Goal: Transaction & Acquisition: Purchase product/service

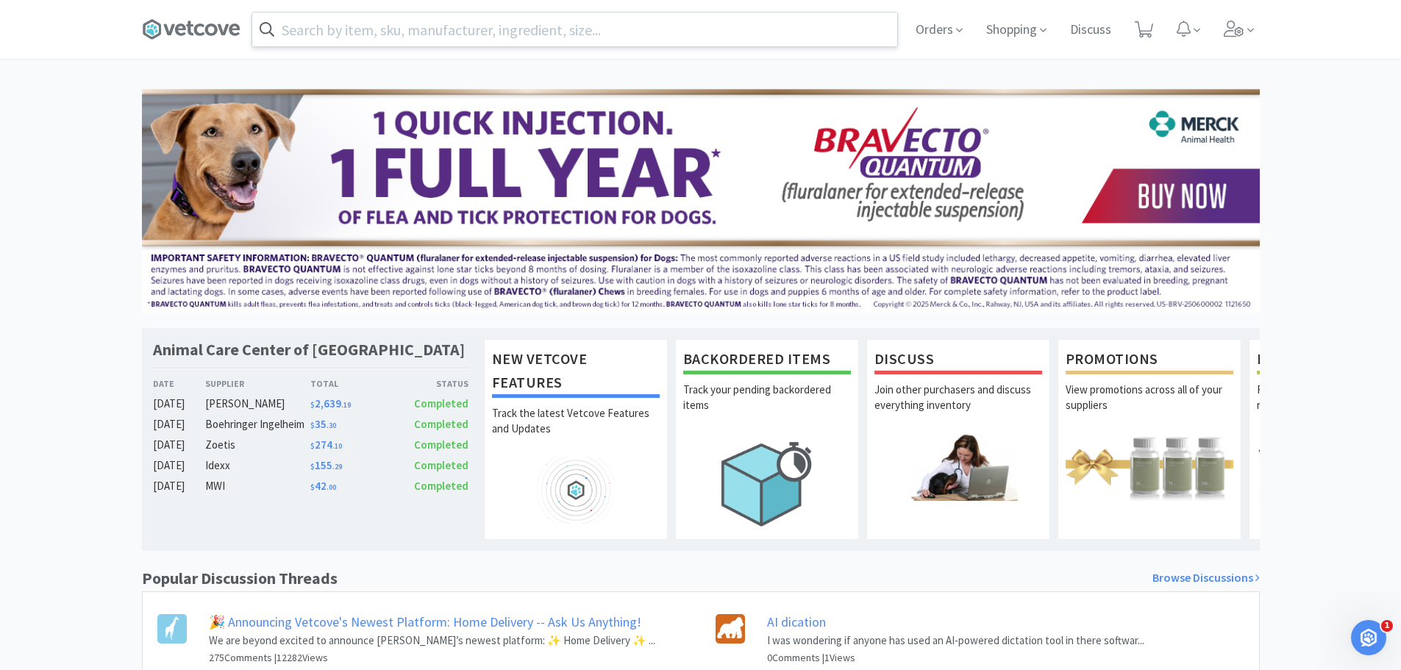
click at [476, 32] on input "text" at bounding box center [574, 30] width 645 height 34
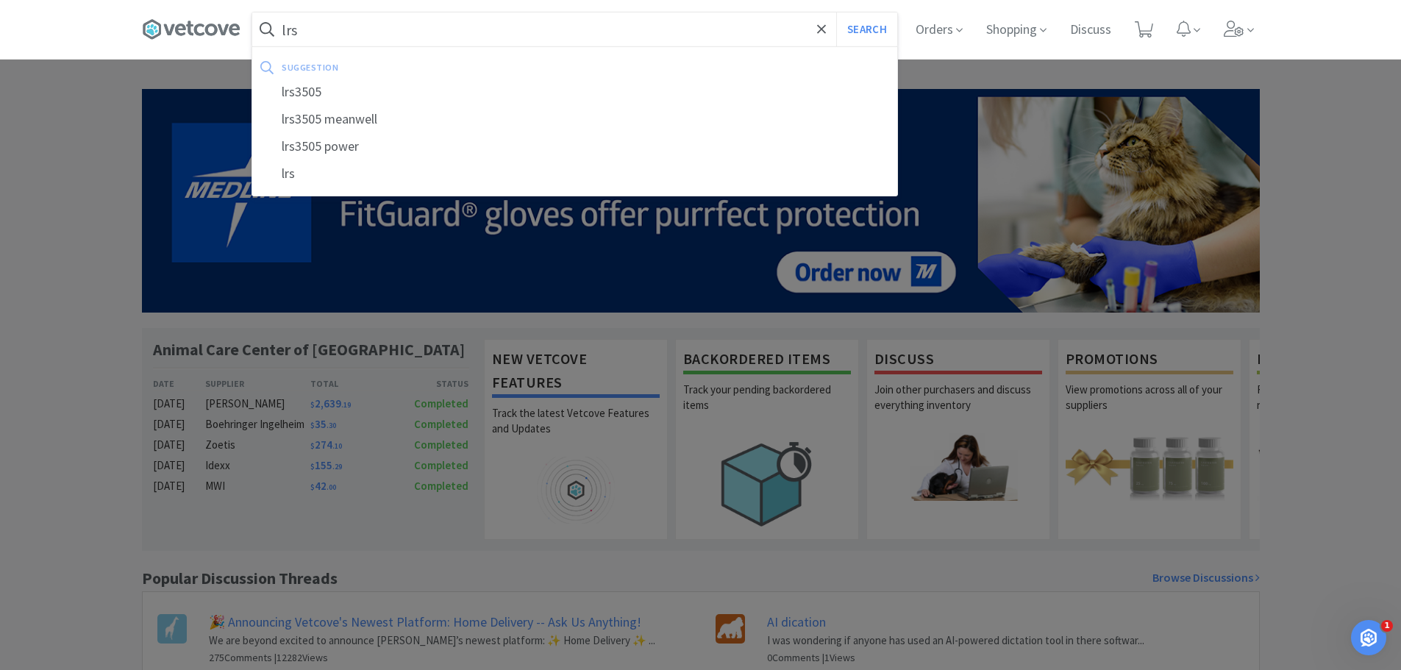
type input "lrs"
click at [836, 13] on button "Search" at bounding box center [866, 30] width 61 height 34
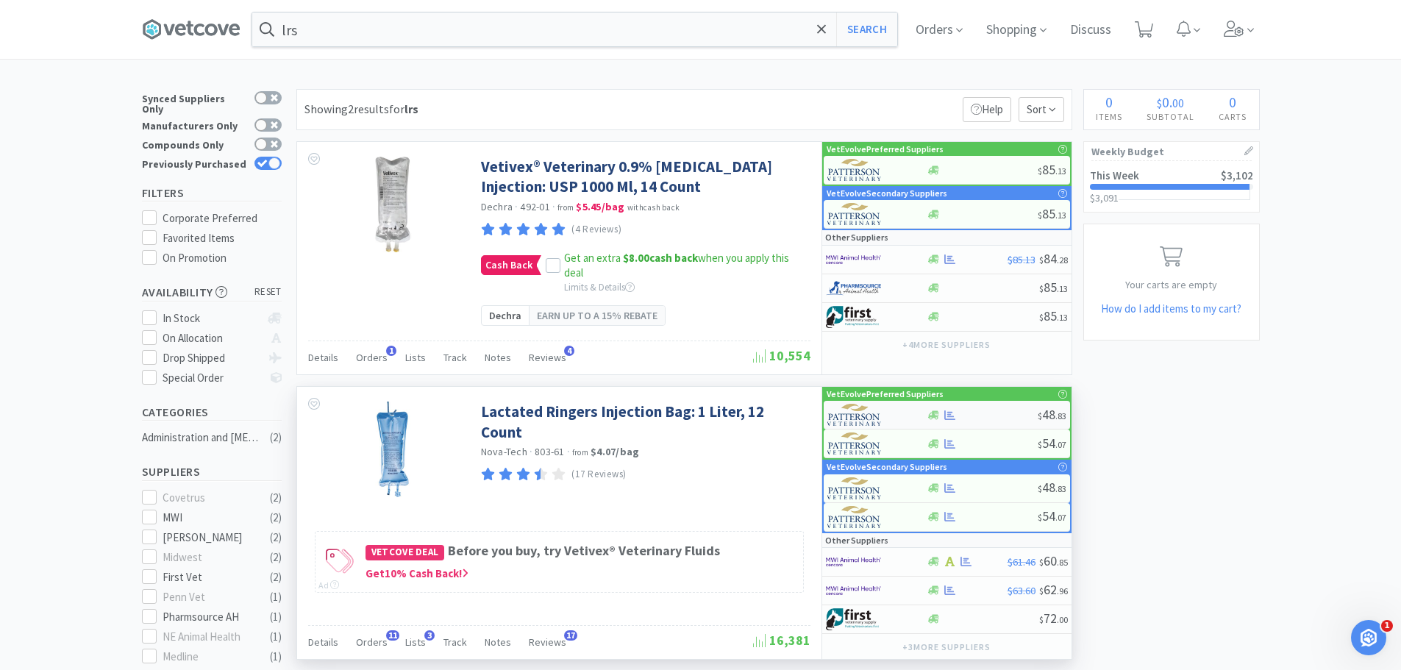
click at [993, 414] on div at bounding box center [982, 415] width 111 height 11
select select "1"
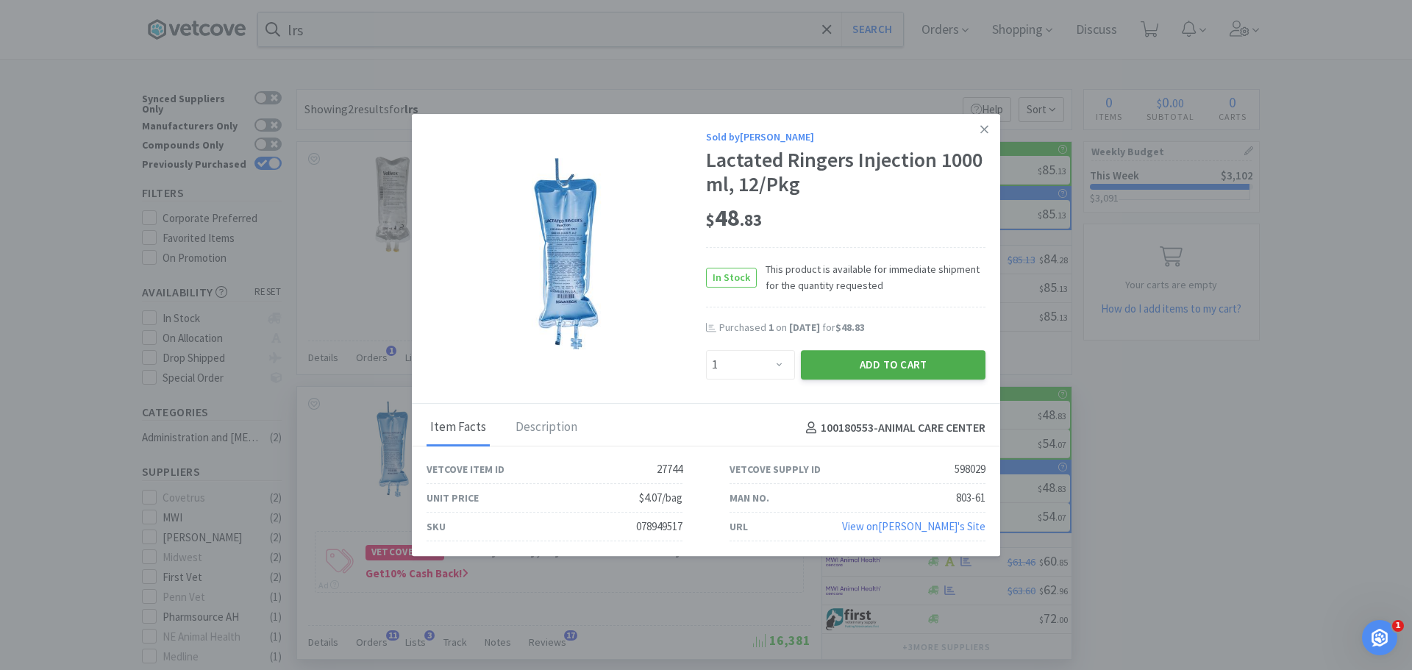
click at [890, 358] on button "Add to Cart" at bounding box center [893, 364] width 185 height 29
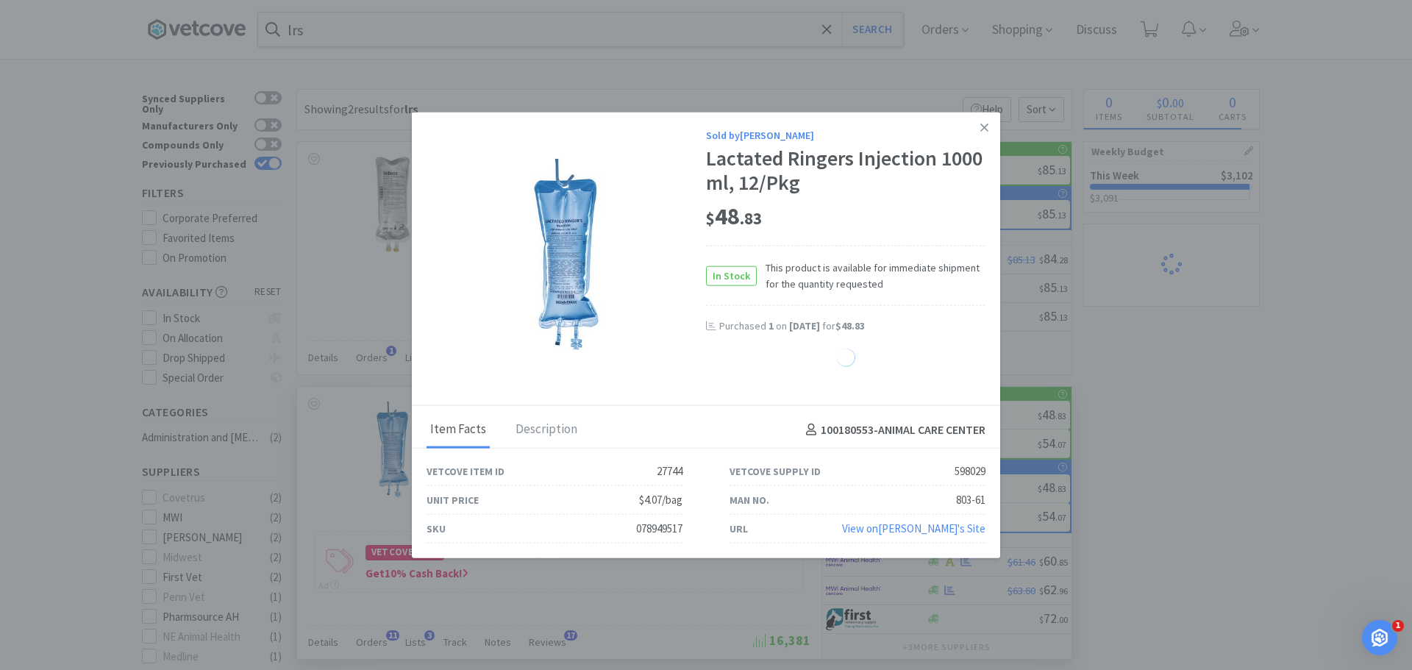
select select "1"
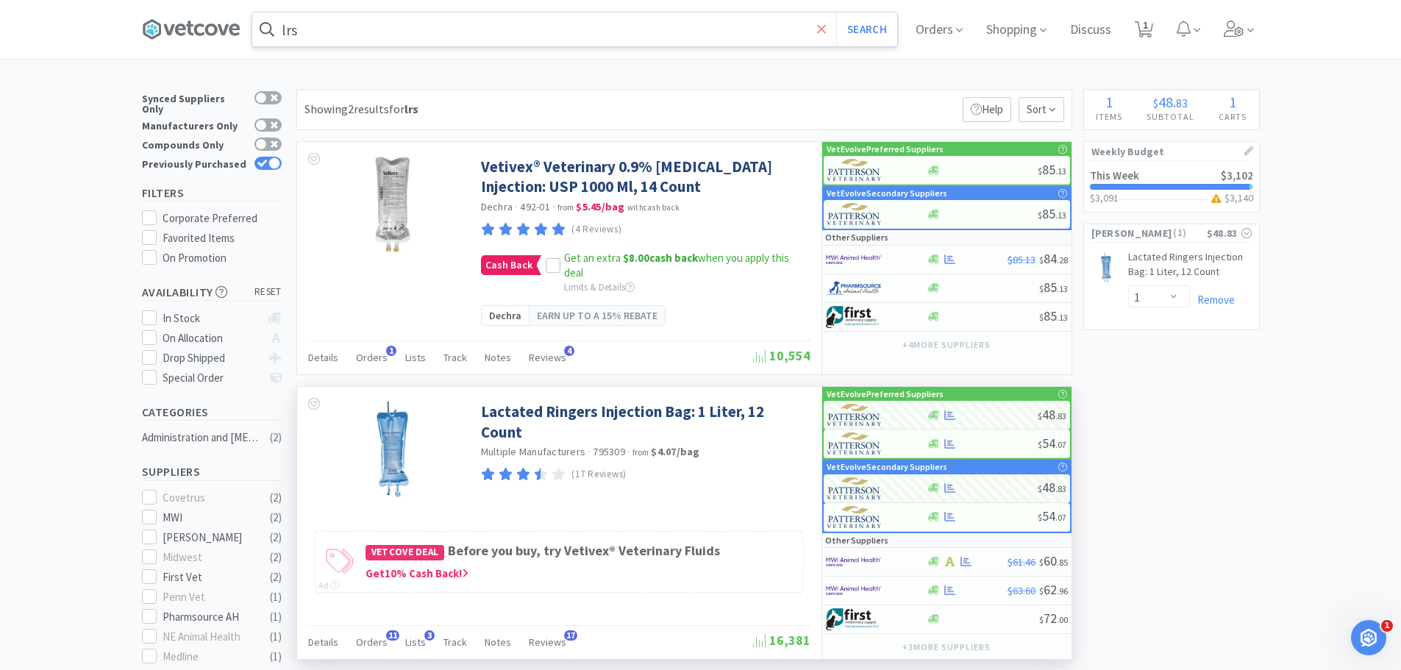
click at [830, 32] on span at bounding box center [822, 29] width 17 height 31
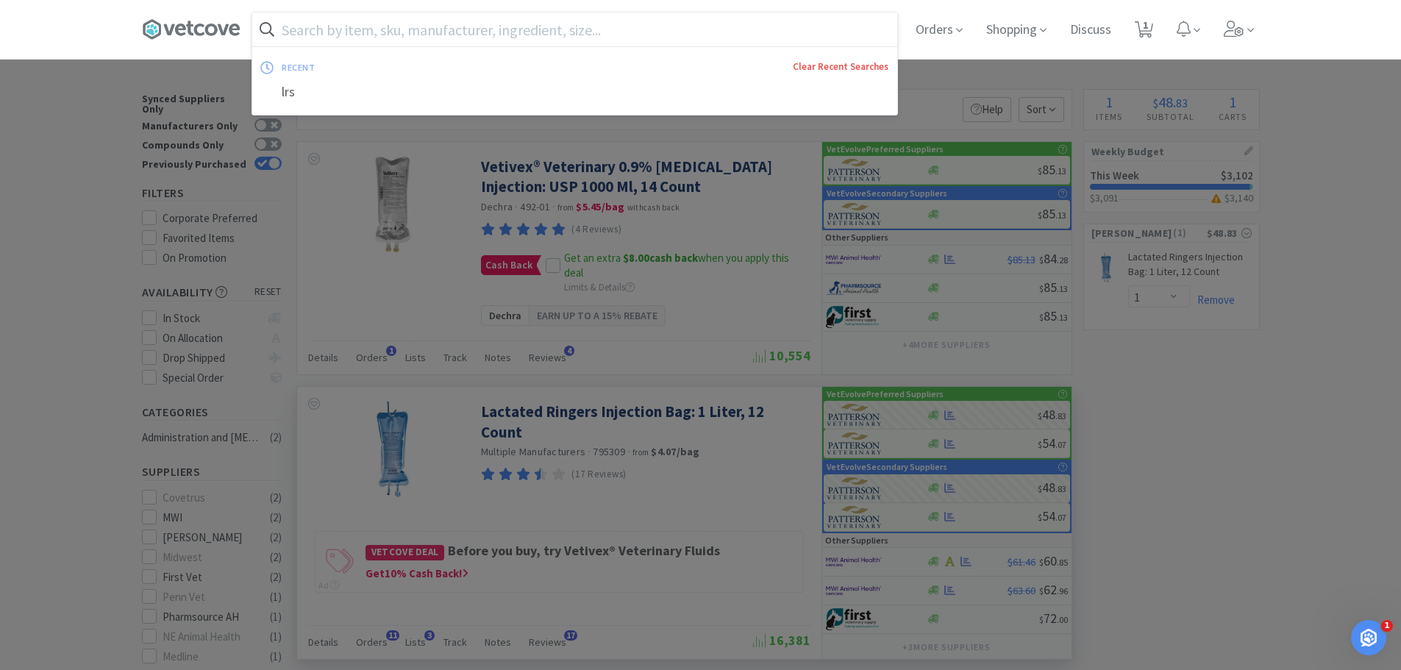
click at [857, 68] on link "Clear Recent Searches" at bounding box center [841, 66] width 96 height 13
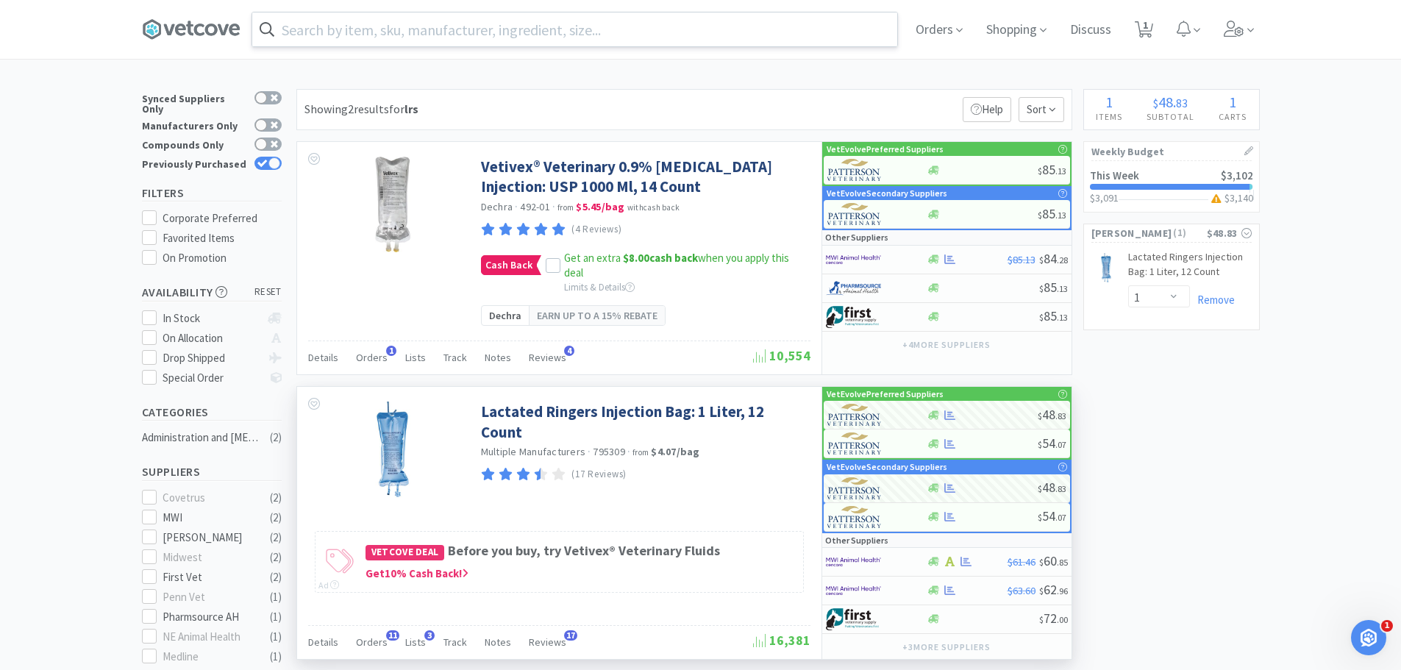
click at [79, 290] on div at bounding box center [700, 335] width 1401 height 670
click at [339, 40] on input "text" at bounding box center [574, 30] width 645 height 34
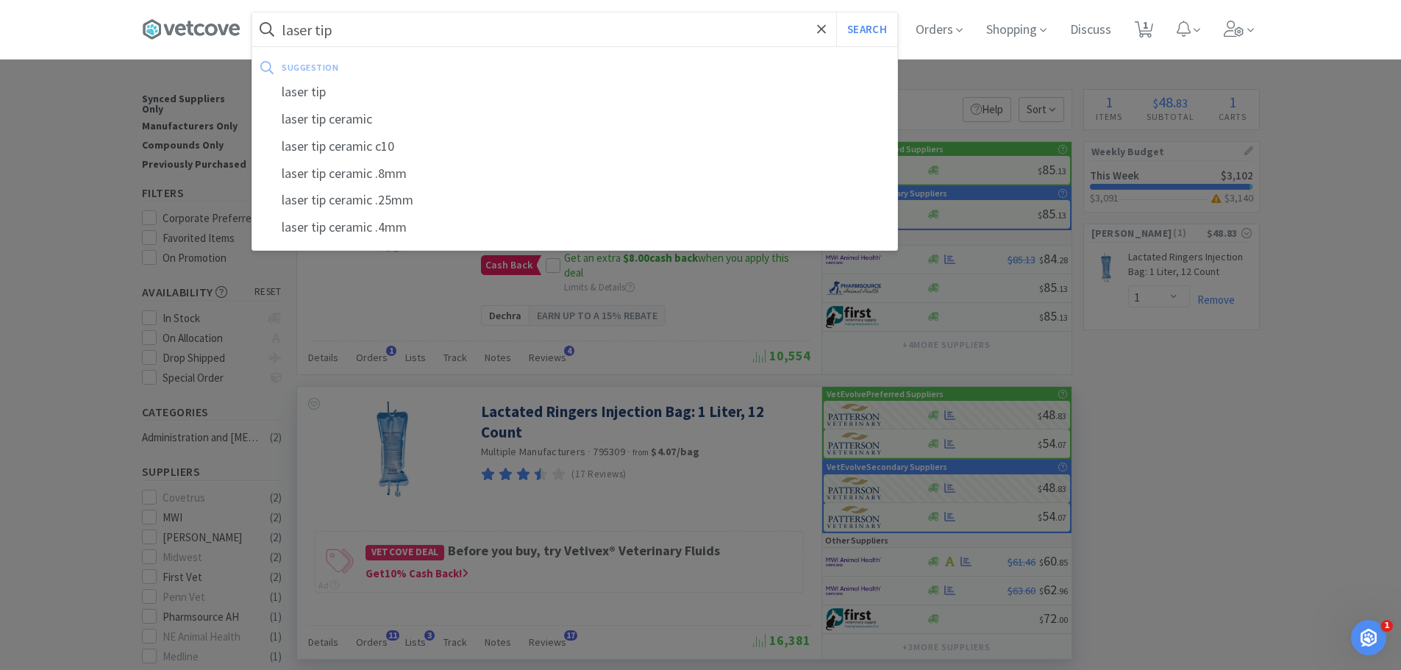
click at [836, 13] on button "Search" at bounding box center [866, 30] width 61 height 34
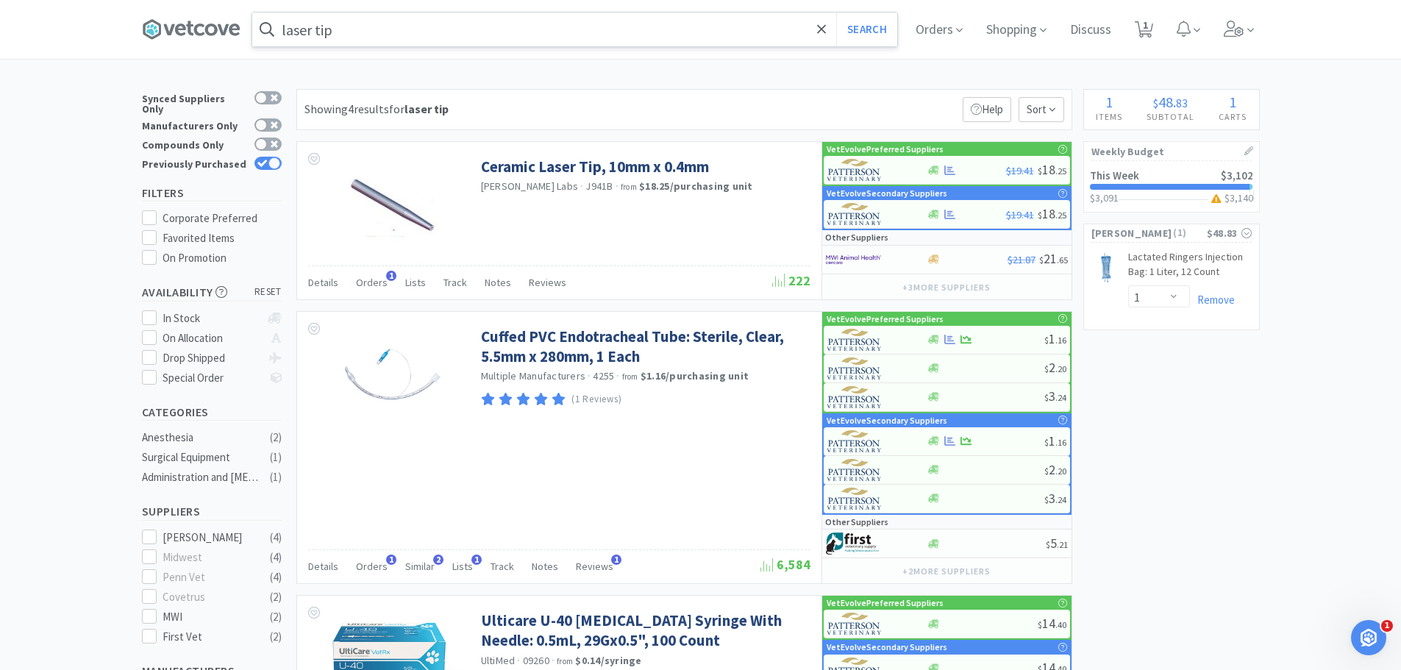
click at [400, 40] on input "laser tip" at bounding box center [574, 30] width 645 height 34
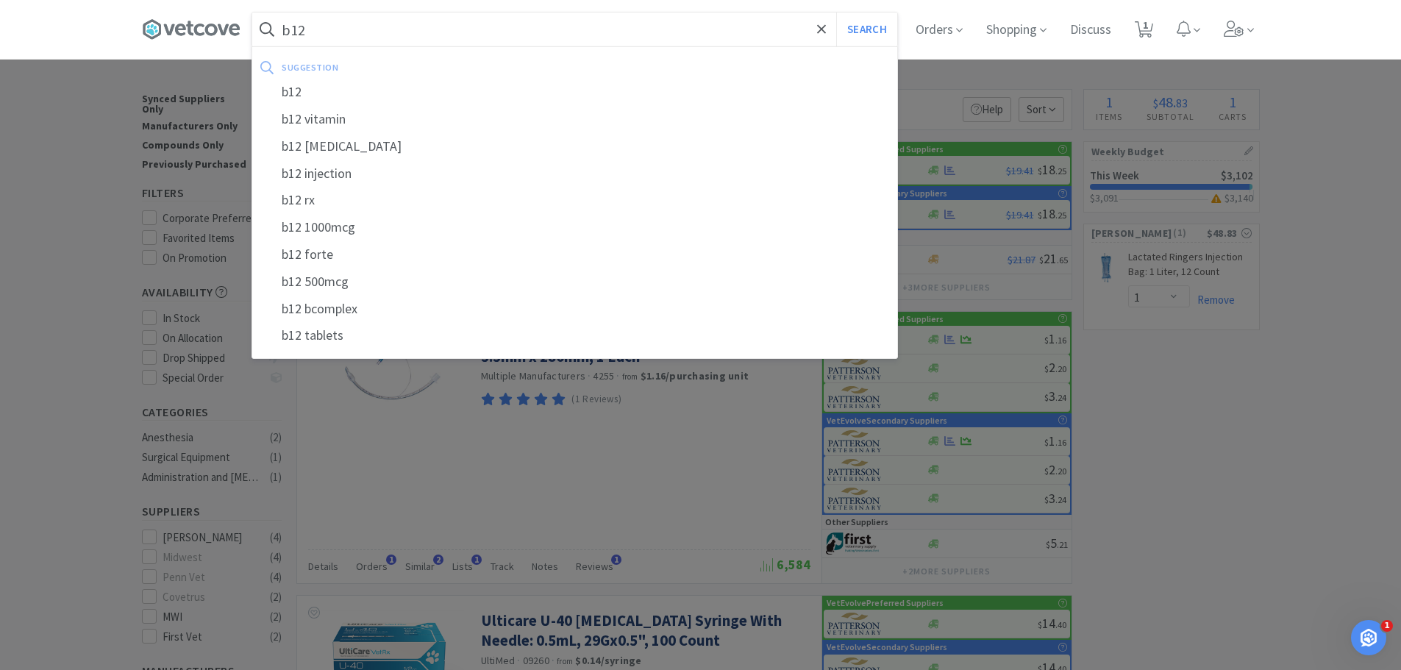
click at [836, 13] on button "Search" at bounding box center [866, 30] width 61 height 34
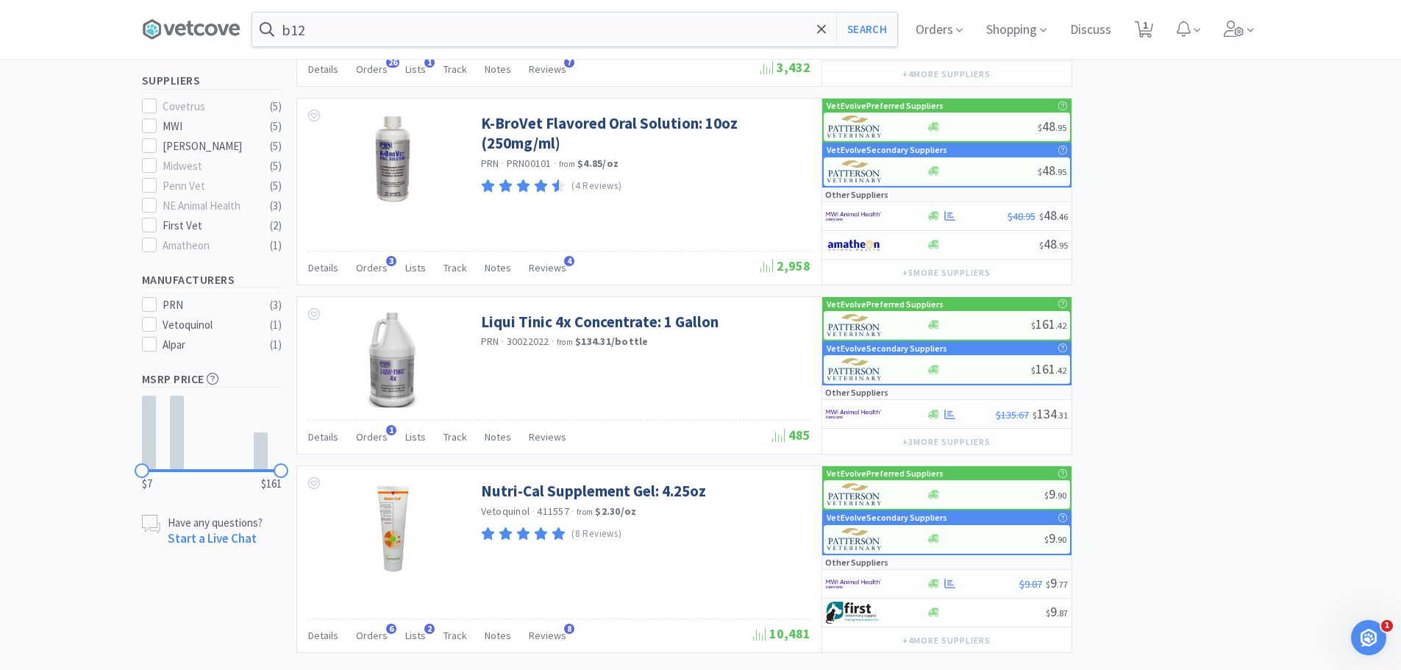
scroll to position [441, 0]
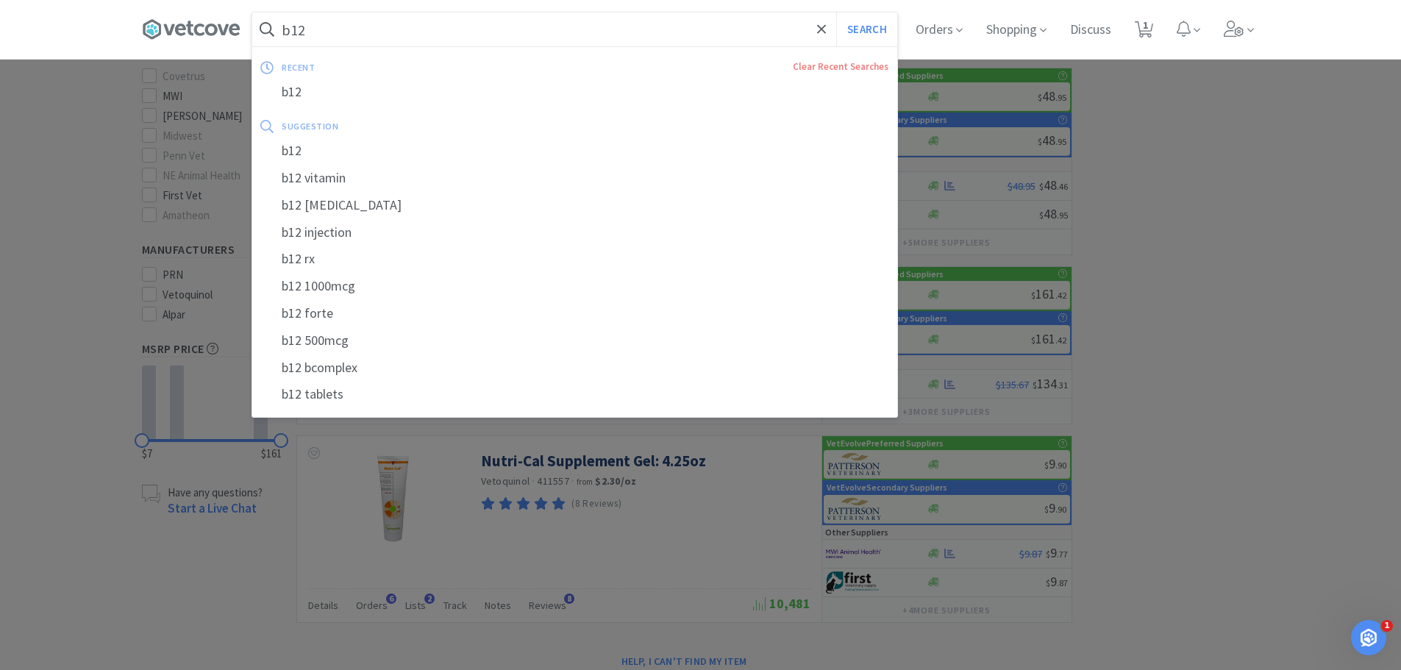
click at [363, 30] on input "b12" at bounding box center [574, 30] width 645 height 34
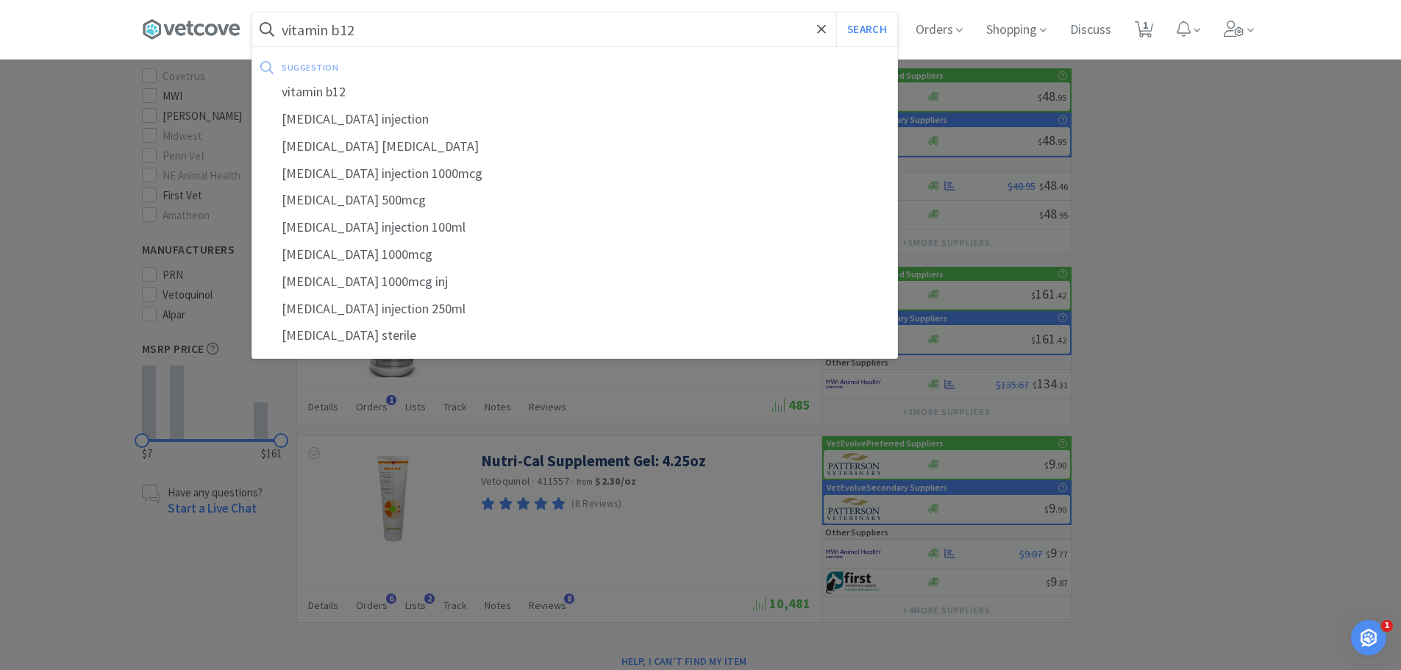
type input "vitamin b12"
click at [836, 13] on button "Search" at bounding box center [866, 30] width 61 height 34
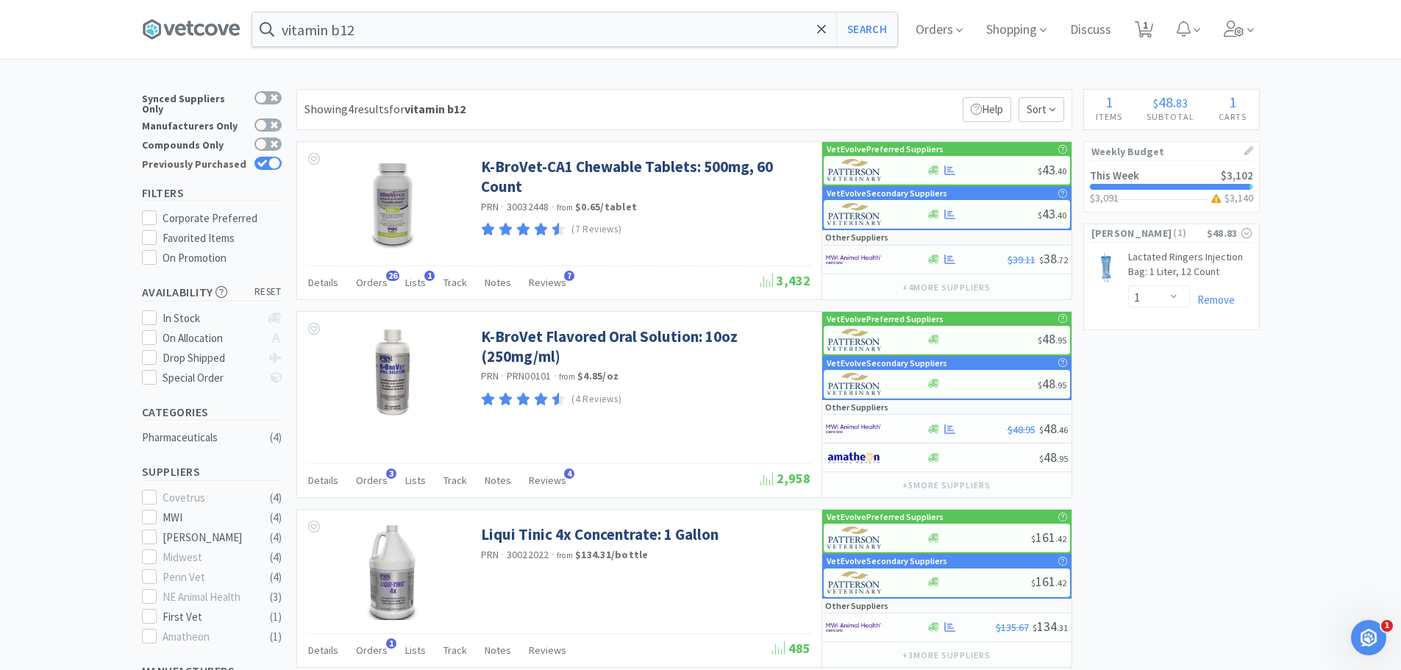
click at [275, 157] on div at bounding box center [275, 163] width 12 height 12
checkbox input "false"
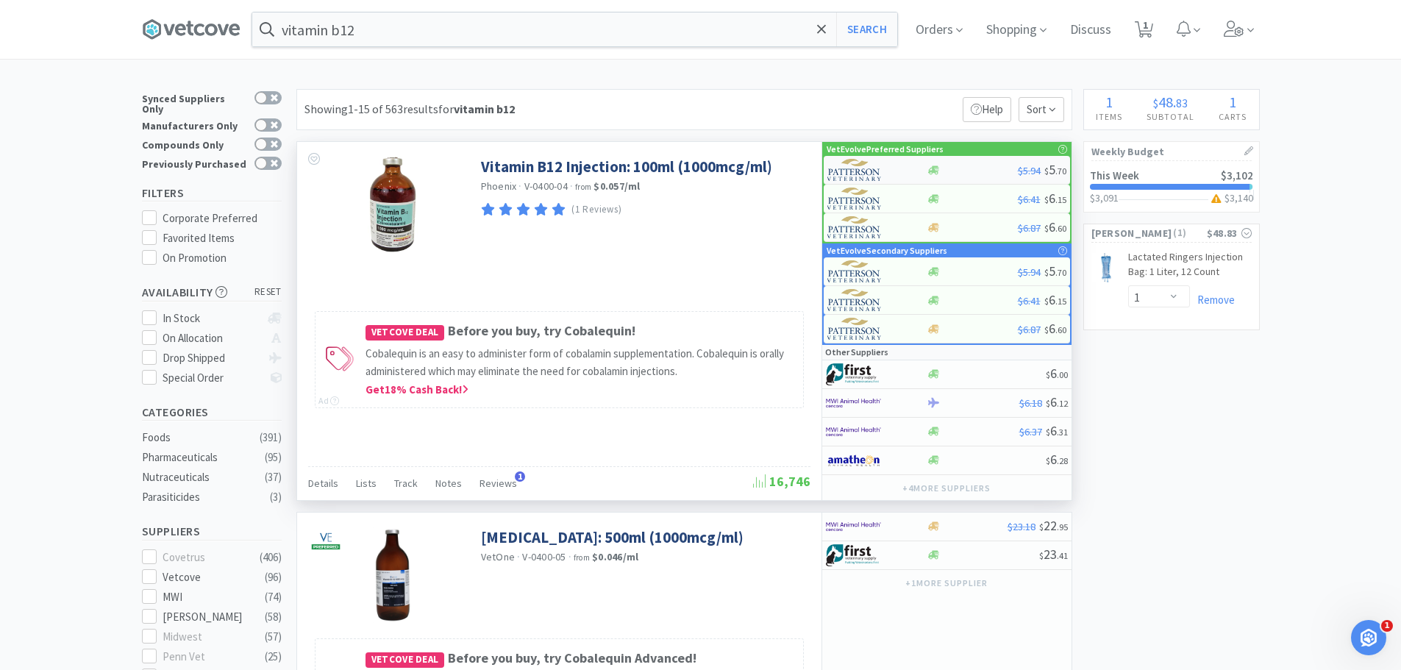
click at [971, 174] on div at bounding box center [972, 170] width 91 height 11
select select "1"
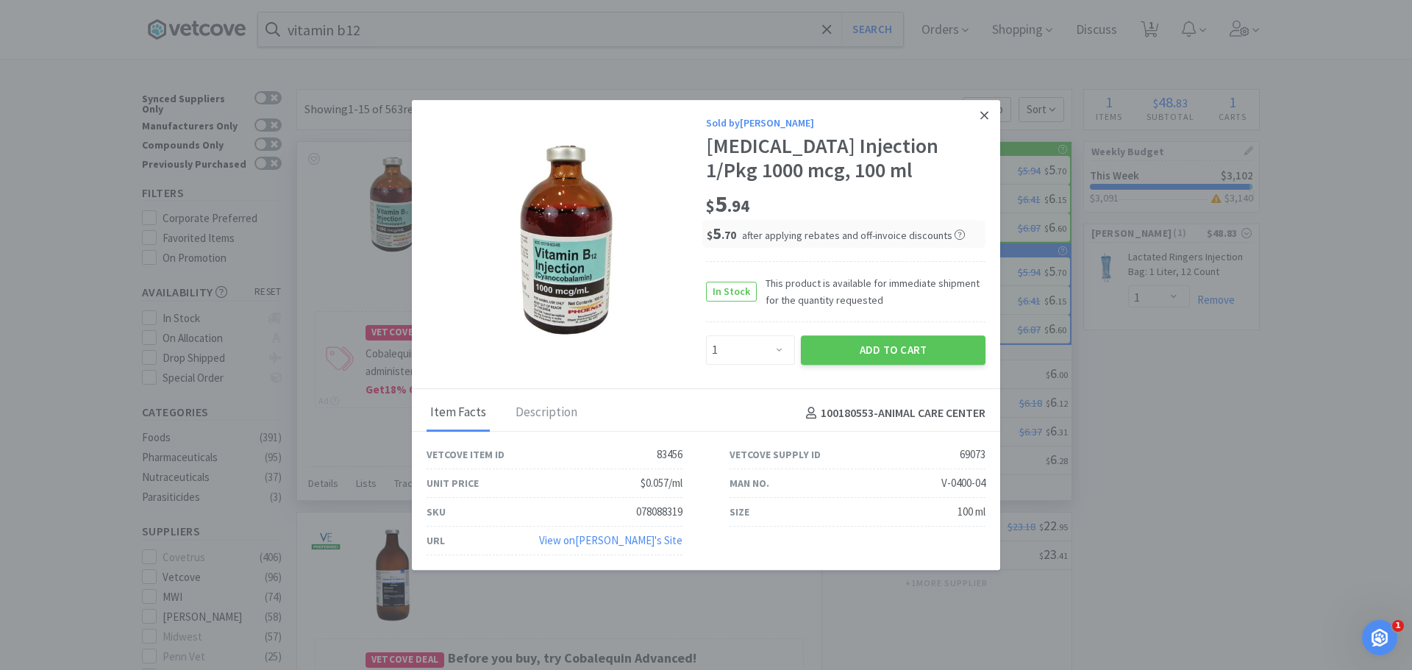
click at [990, 115] on link at bounding box center [985, 116] width 26 height 32
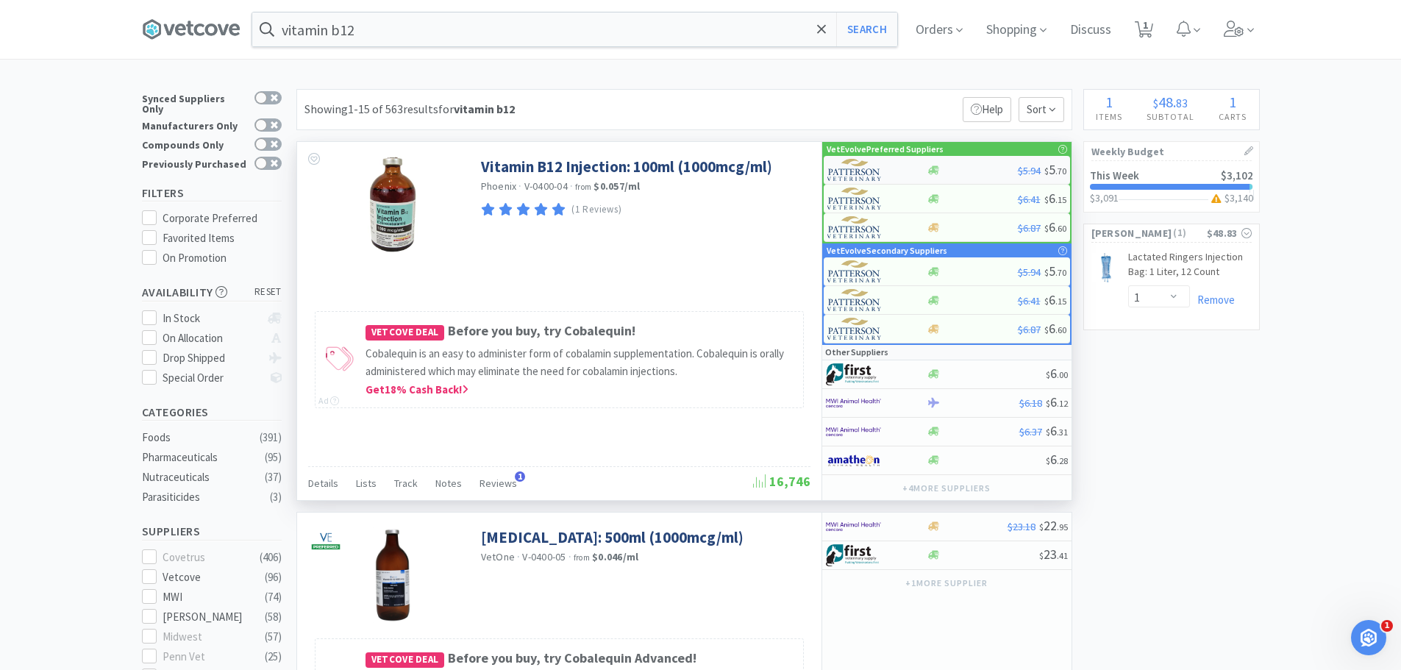
click at [971, 165] on div at bounding box center [972, 170] width 91 height 11
select select "1"
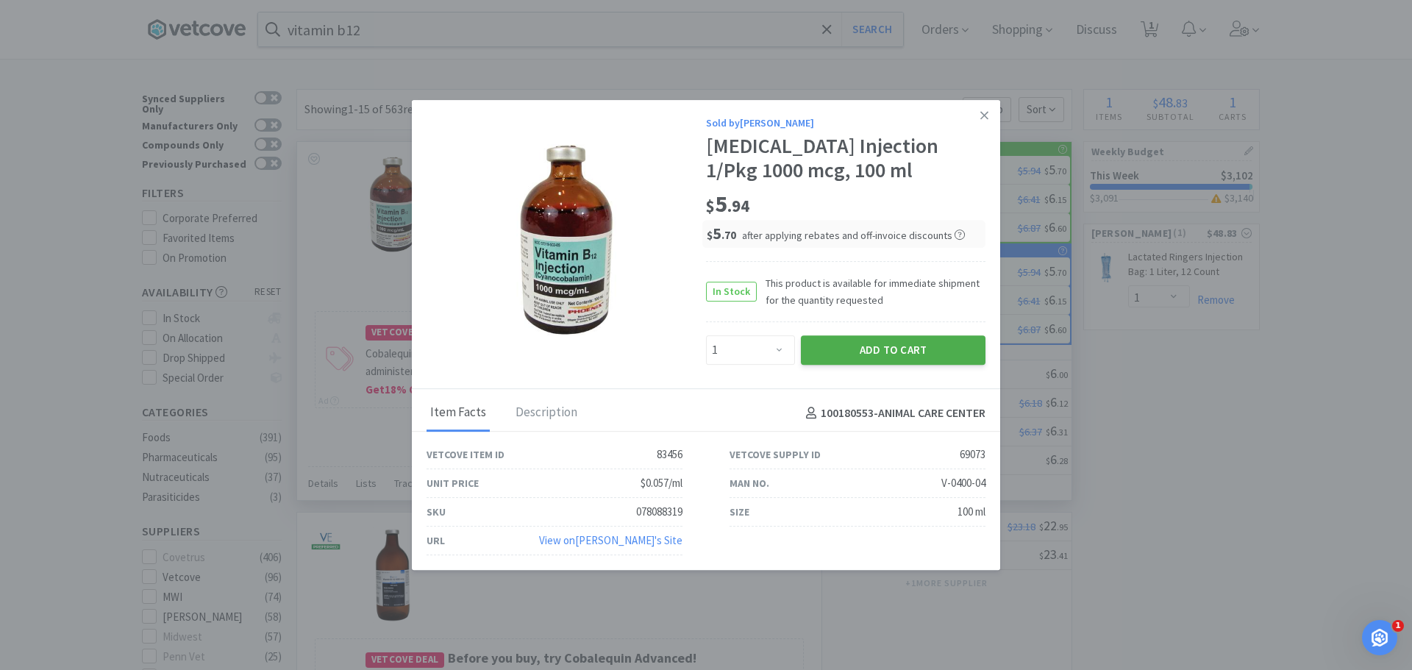
click at [887, 344] on button "Add to Cart" at bounding box center [893, 349] width 185 height 29
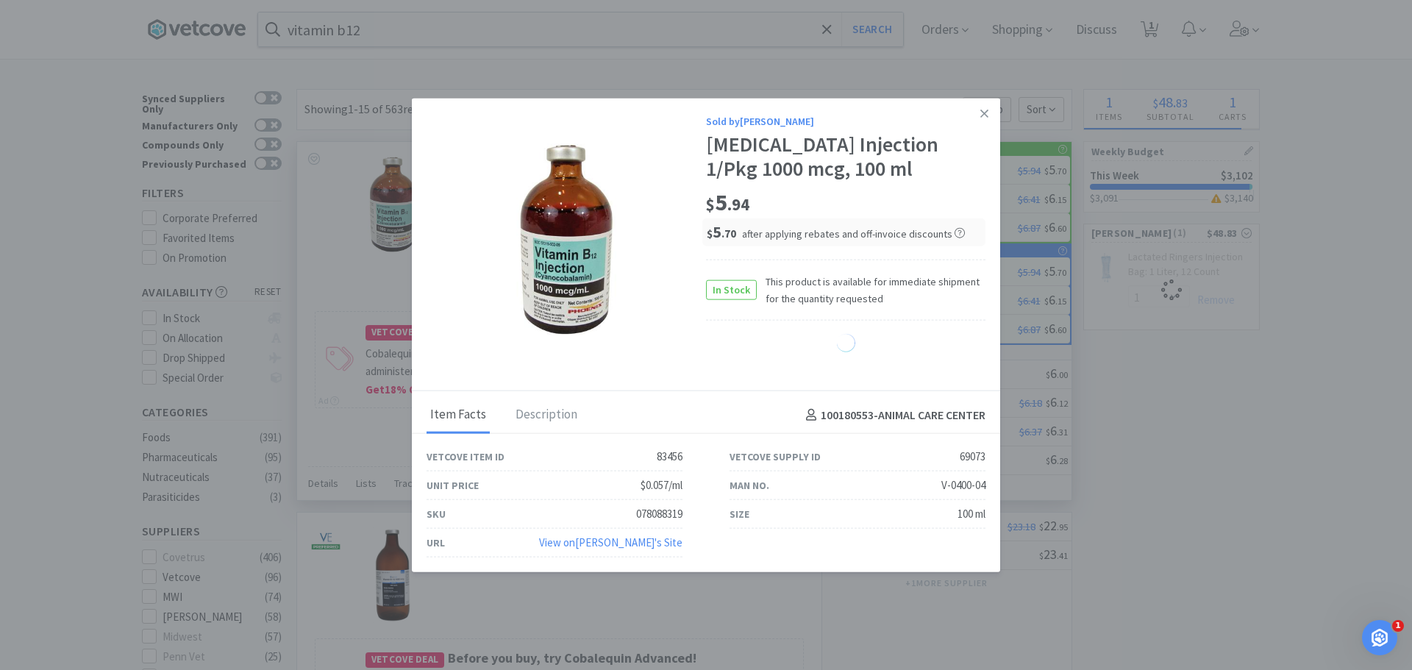
select select "1"
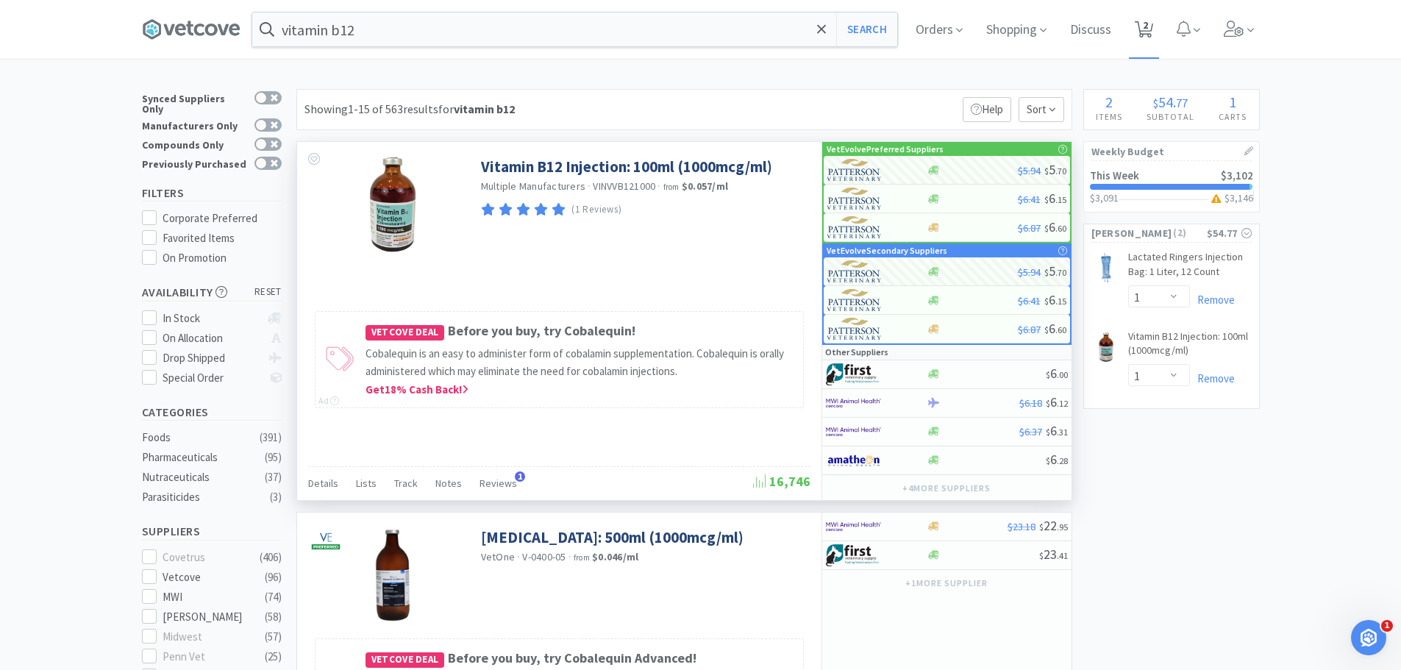
click at [1143, 21] on icon at bounding box center [1144, 29] width 18 height 16
select select "1"
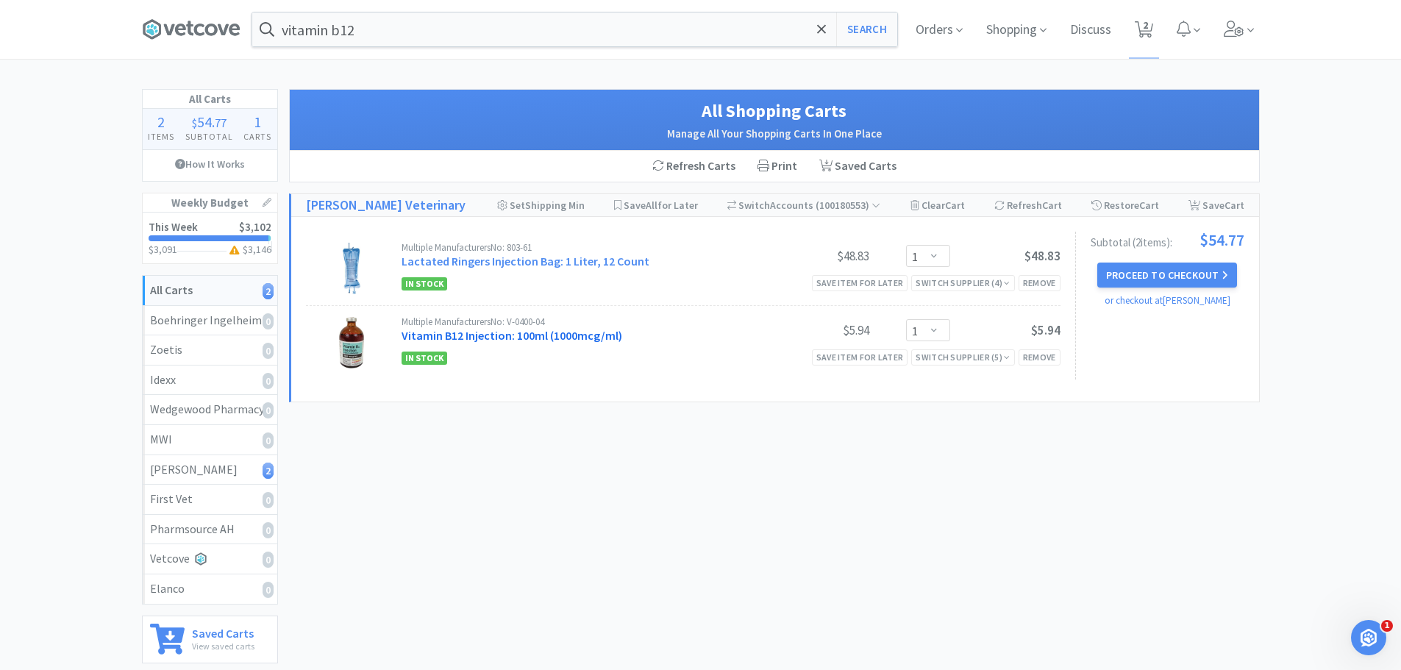
click at [516, 335] on link "Vitamin B12 Injection: 100ml (1000mcg/ml)" at bounding box center [512, 335] width 221 height 15
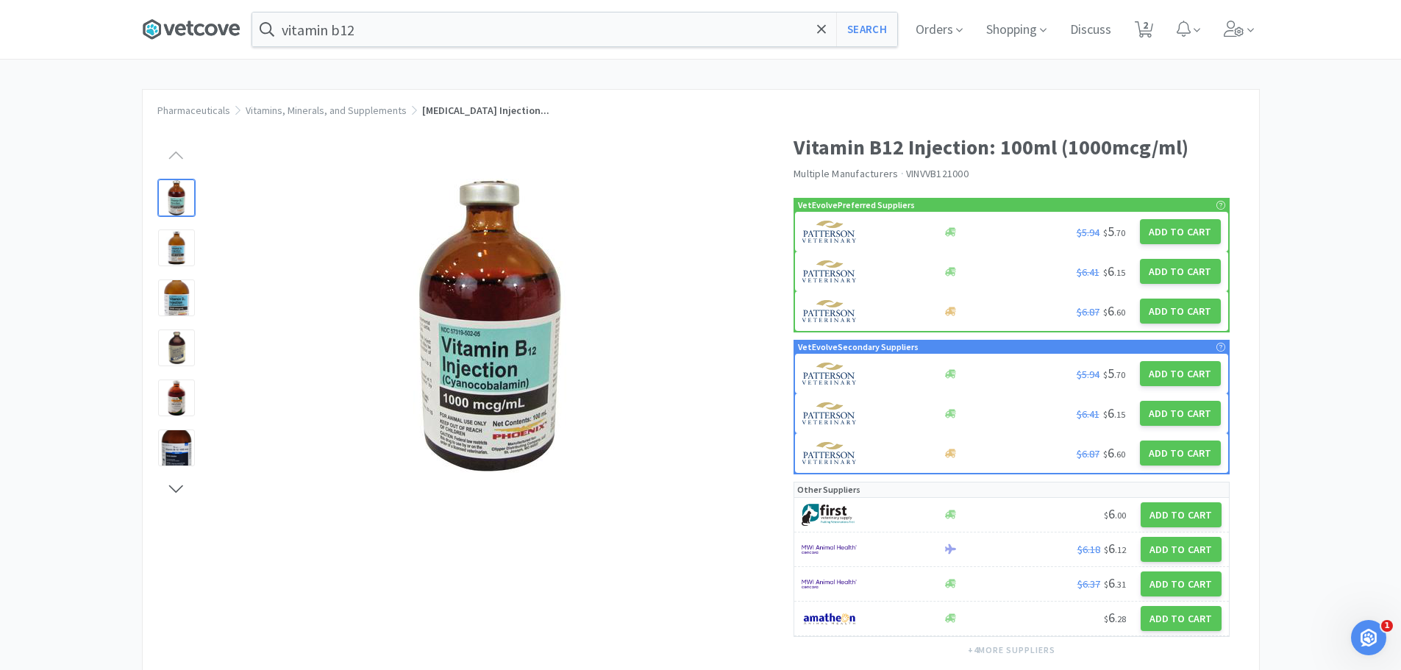
click at [157, 24] on icon at bounding box center [191, 29] width 99 height 22
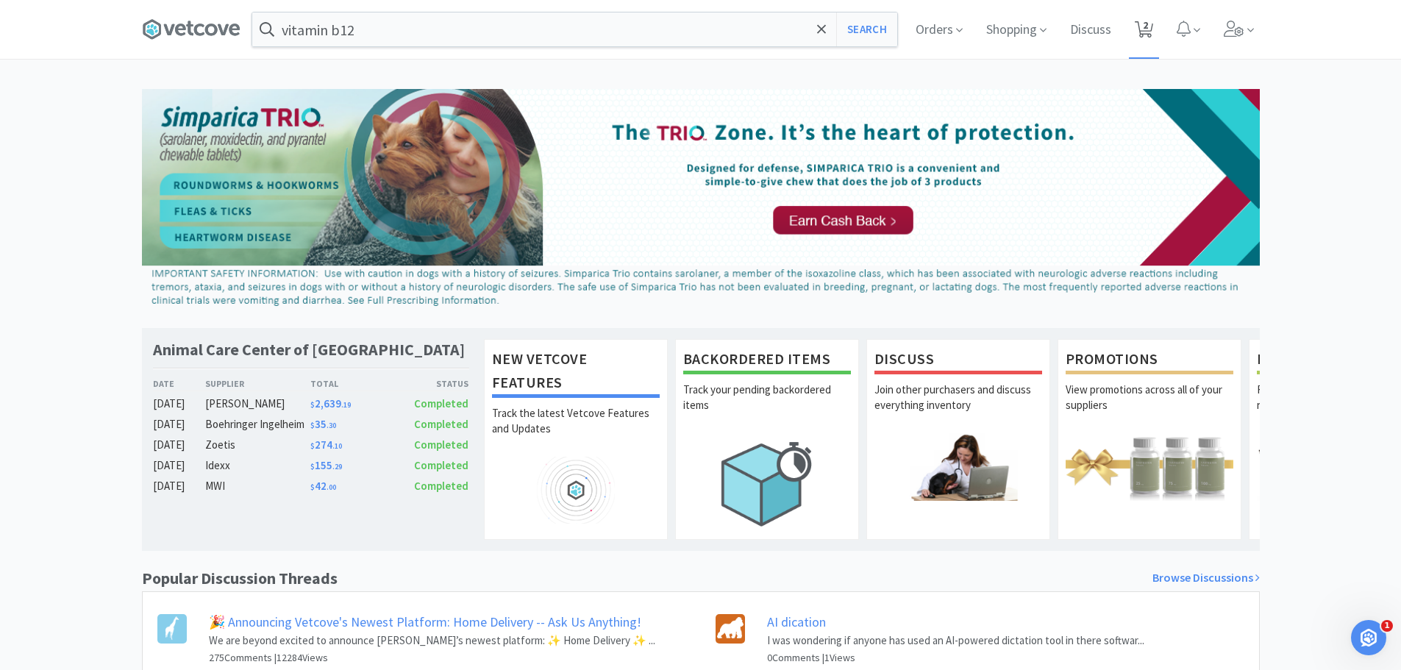
click at [1140, 24] on icon at bounding box center [1144, 29] width 18 height 16
select select "1"
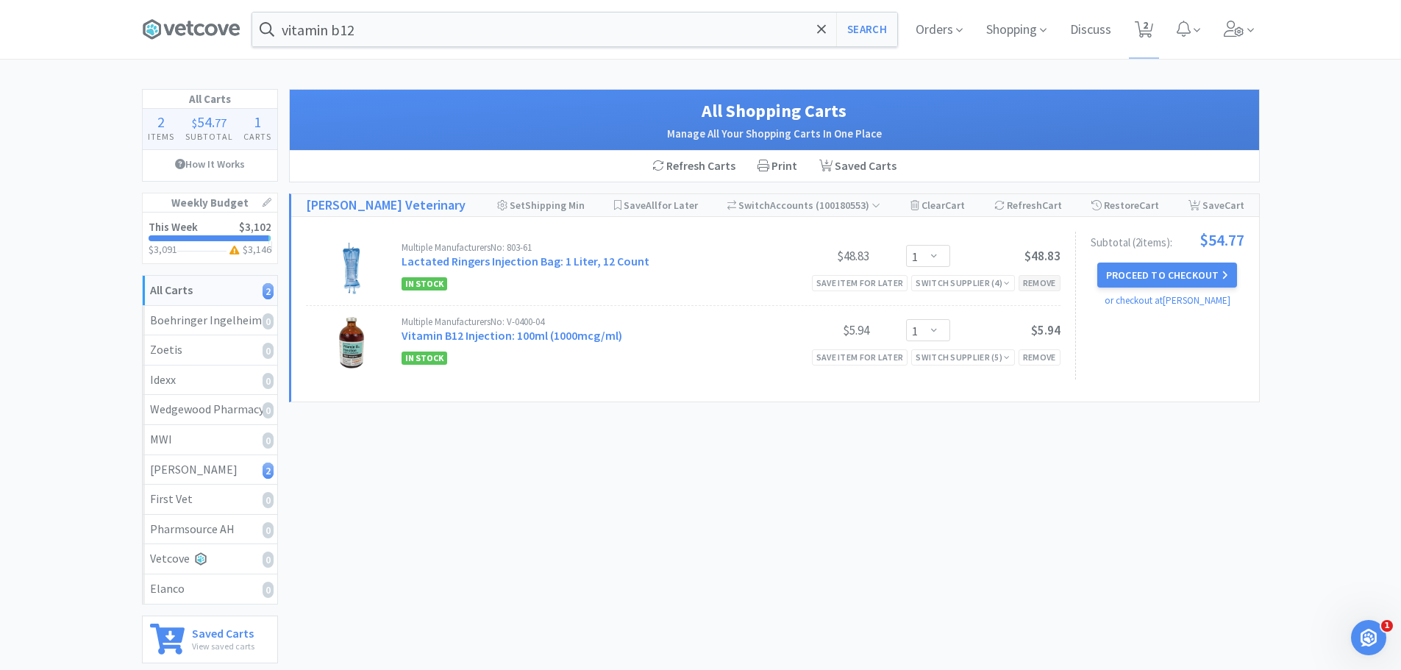
click at [1045, 276] on div "Remove" at bounding box center [1040, 282] width 42 height 15
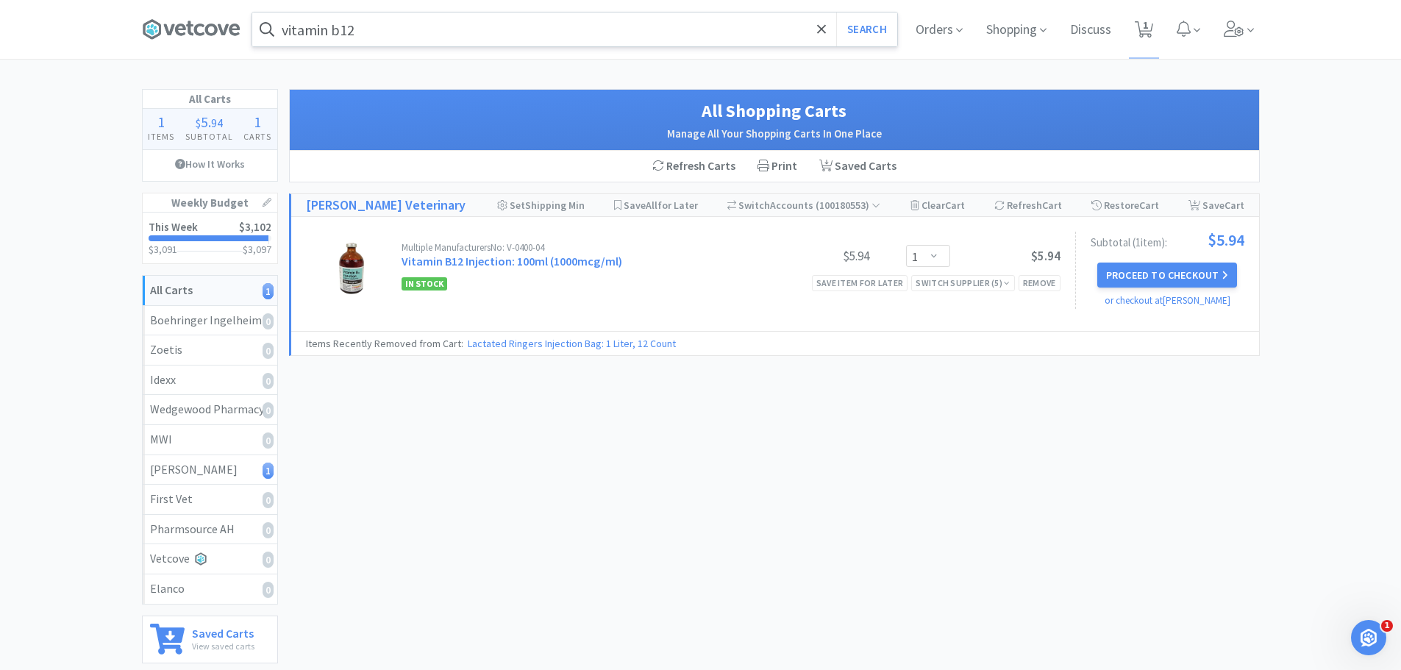
click at [395, 24] on input "vitamin b12" at bounding box center [574, 30] width 645 height 34
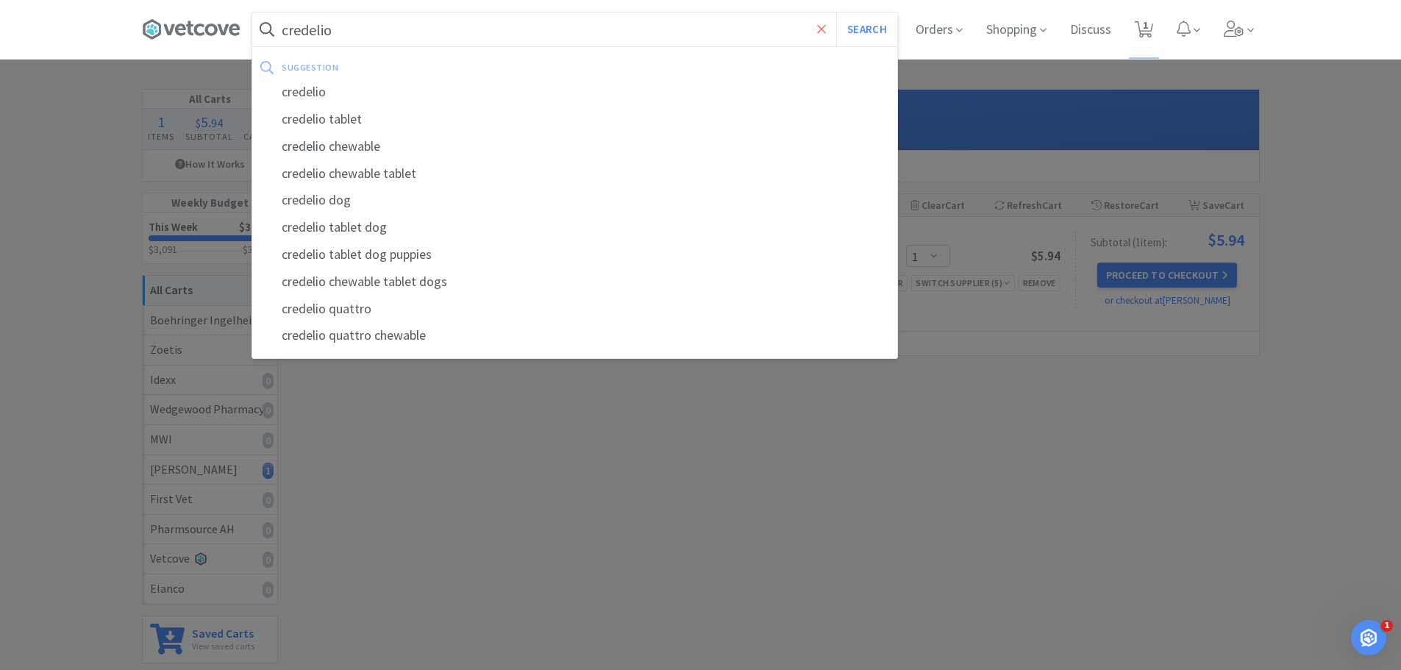
type input "credelio"
click at [824, 38] on span at bounding box center [822, 29] width 17 height 31
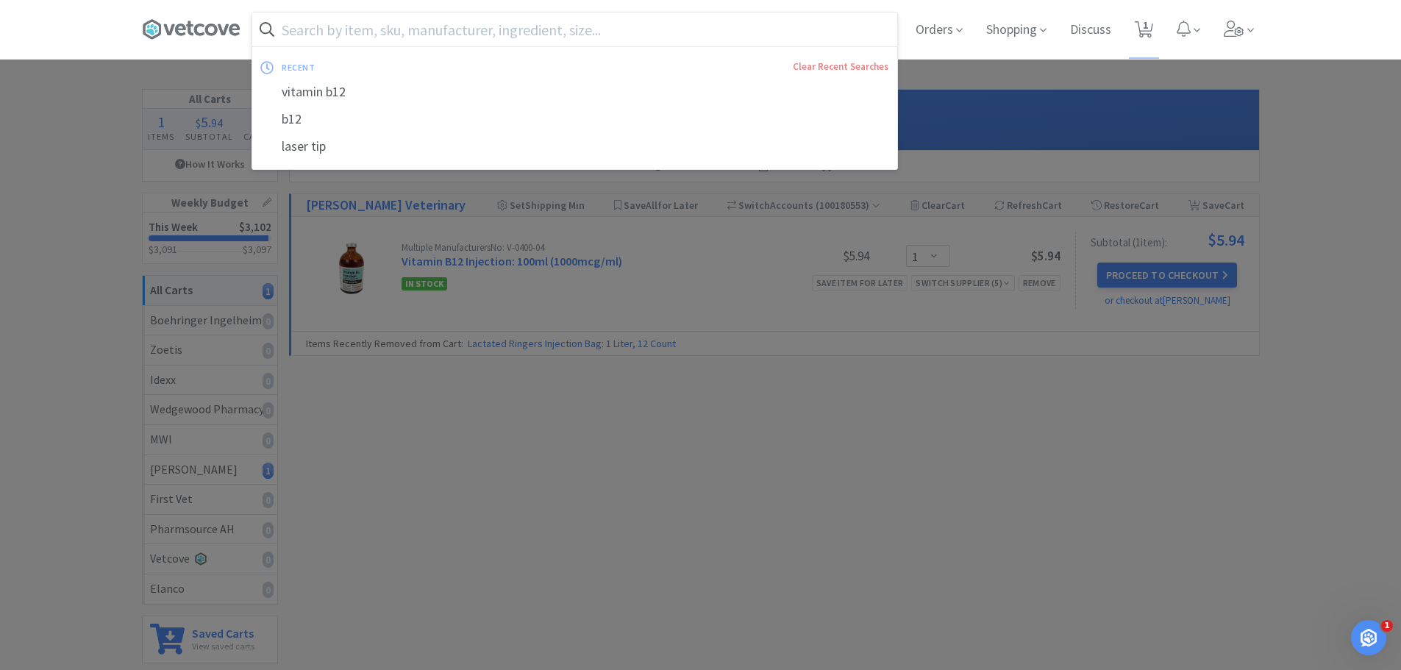
click at [49, 348] on div at bounding box center [700, 335] width 1401 height 670
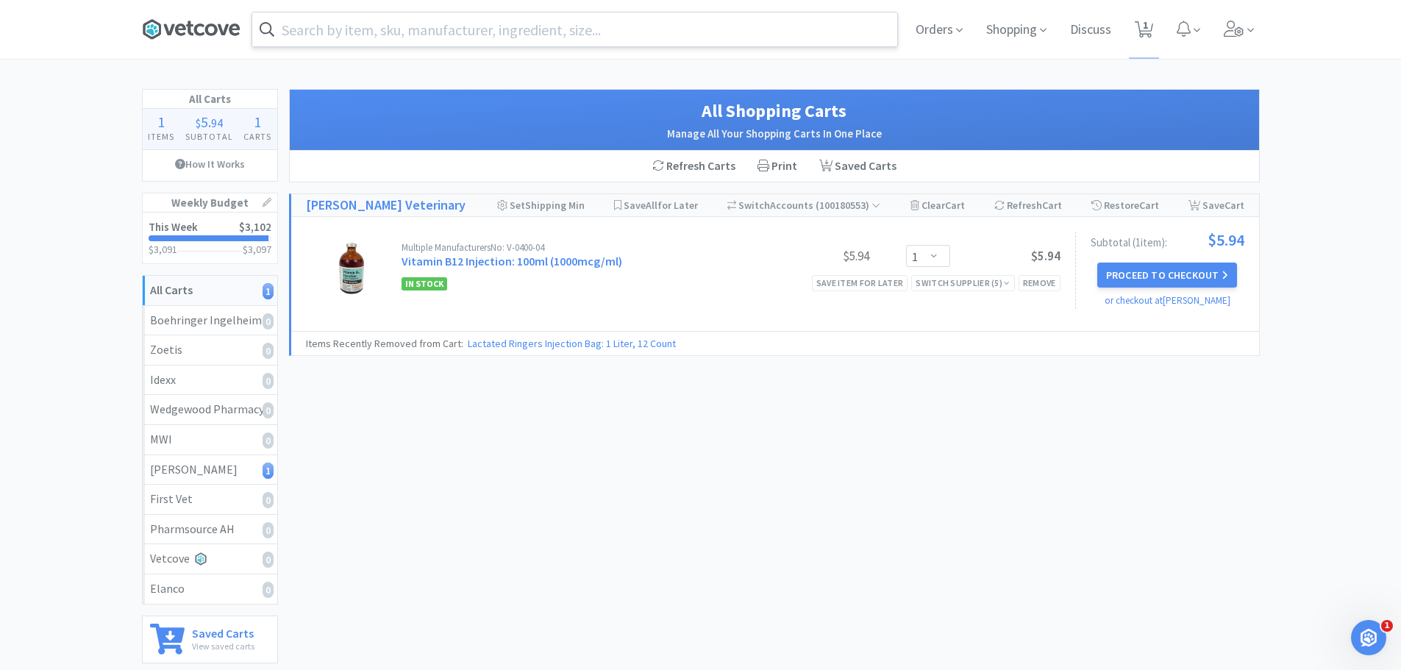
click at [185, 24] on icon at bounding box center [191, 29] width 99 height 22
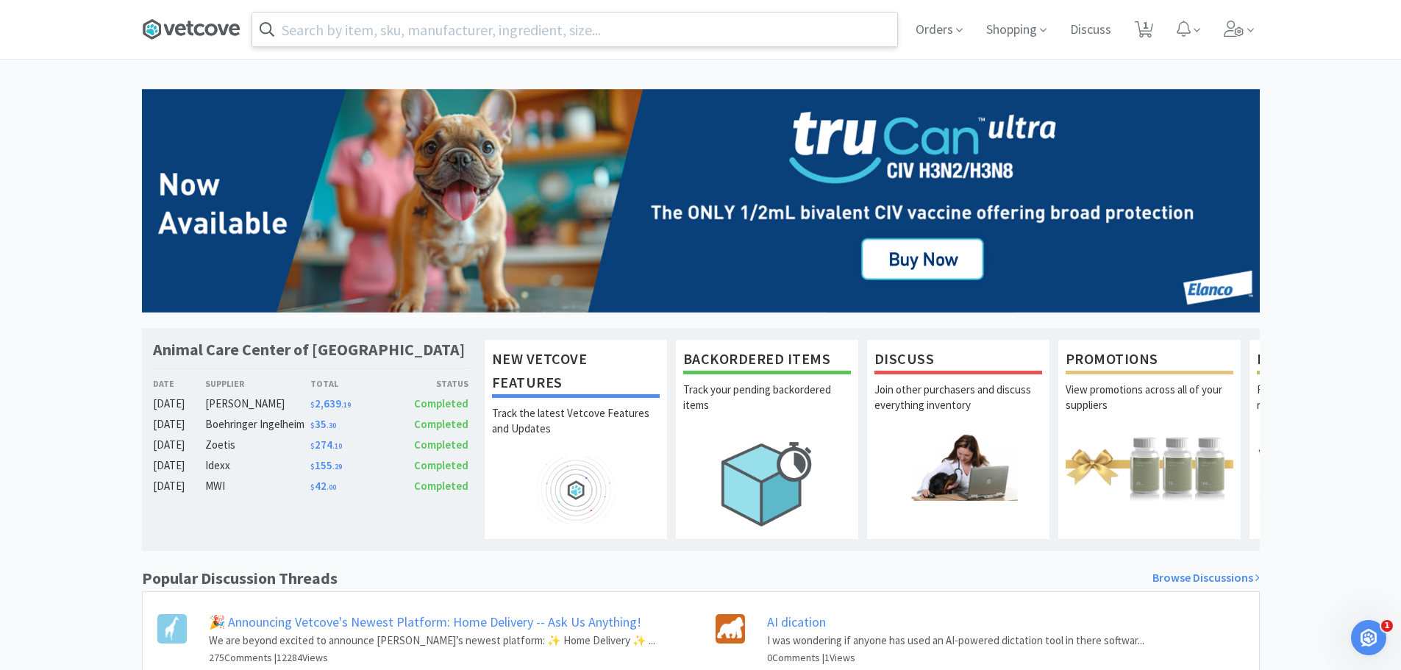
click at [221, 33] on icon at bounding box center [191, 29] width 99 height 22
click at [934, 25] on span "Orders" at bounding box center [939, 29] width 59 height 59
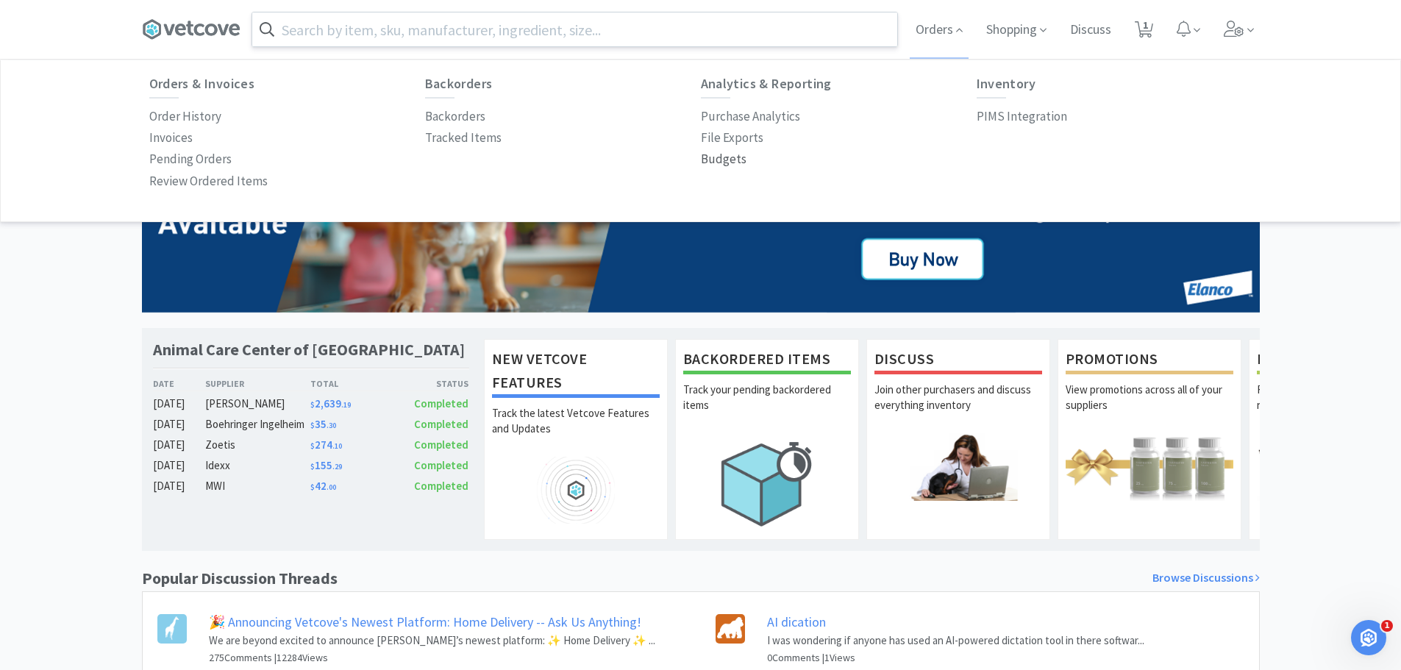
click at [733, 159] on p "Budgets" at bounding box center [724, 159] width 46 height 20
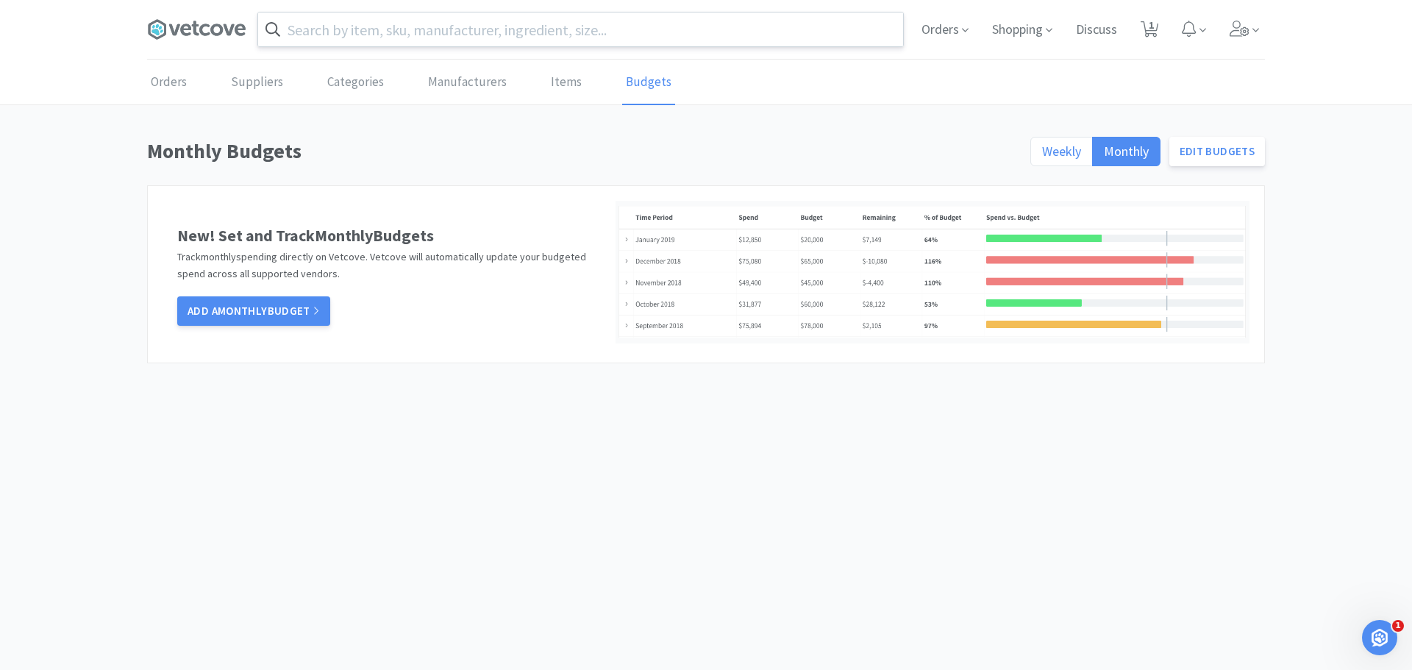
click at [1053, 141] on label "Weekly" at bounding box center [1062, 151] width 63 height 29
click at [1042, 156] on input "Weekly" at bounding box center [1042, 156] width 0 height 0
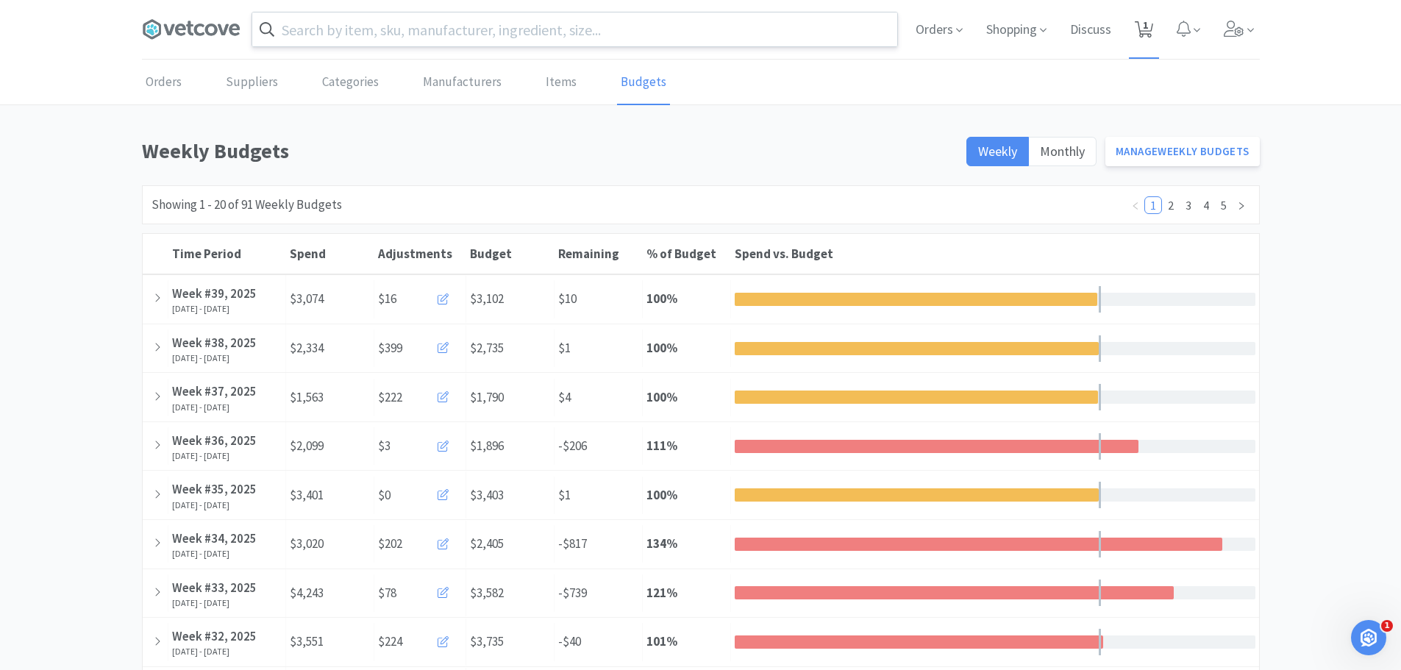
click at [1140, 24] on icon at bounding box center [1144, 29] width 18 height 16
select select "1"
